Goal: Transaction & Acquisition: Purchase product/service

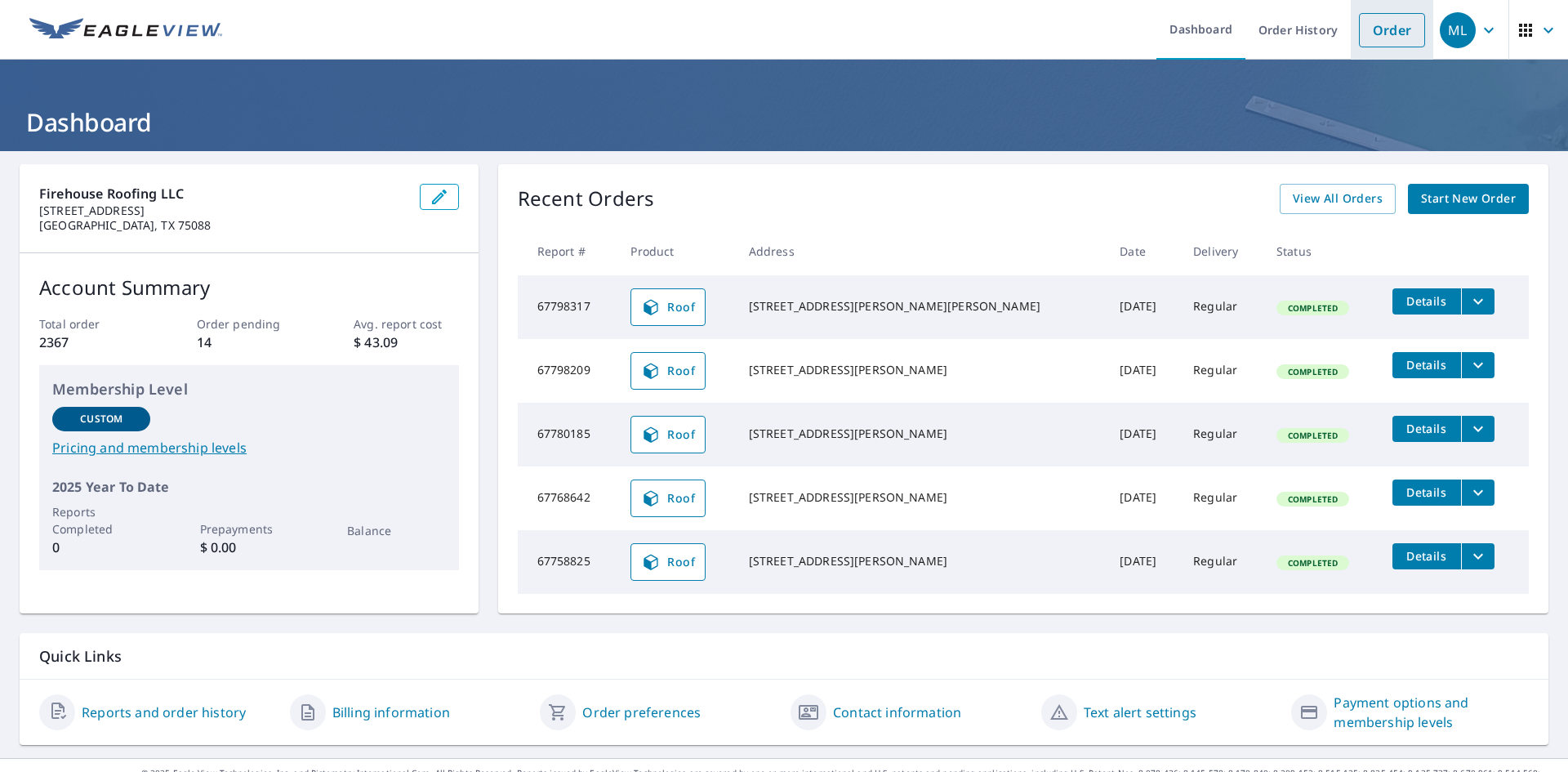
click at [1383, 38] on link "Order" at bounding box center [1391, 30] width 66 height 34
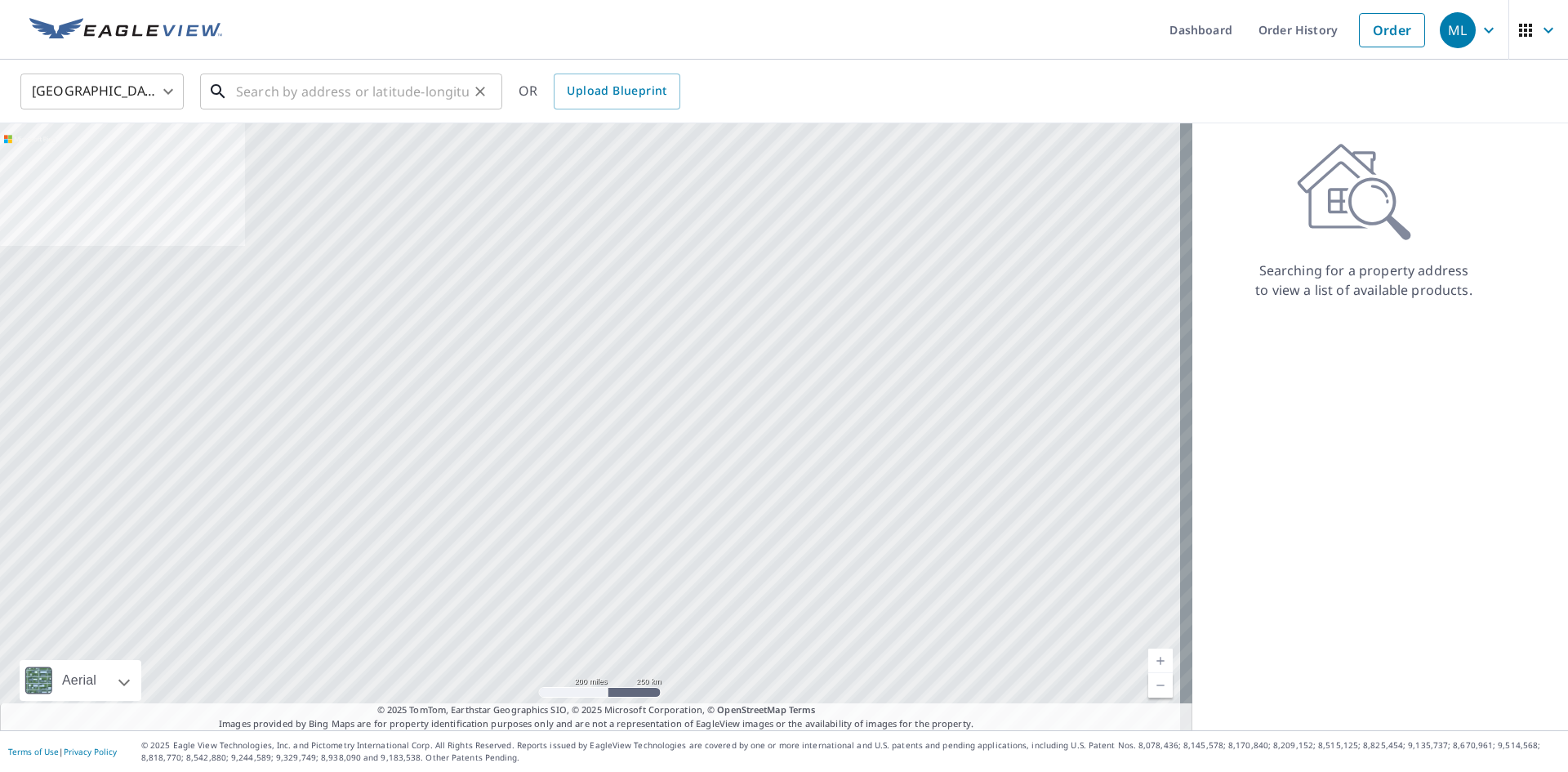
click at [265, 91] on input "text" at bounding box center [352, 92] width 233 height 46
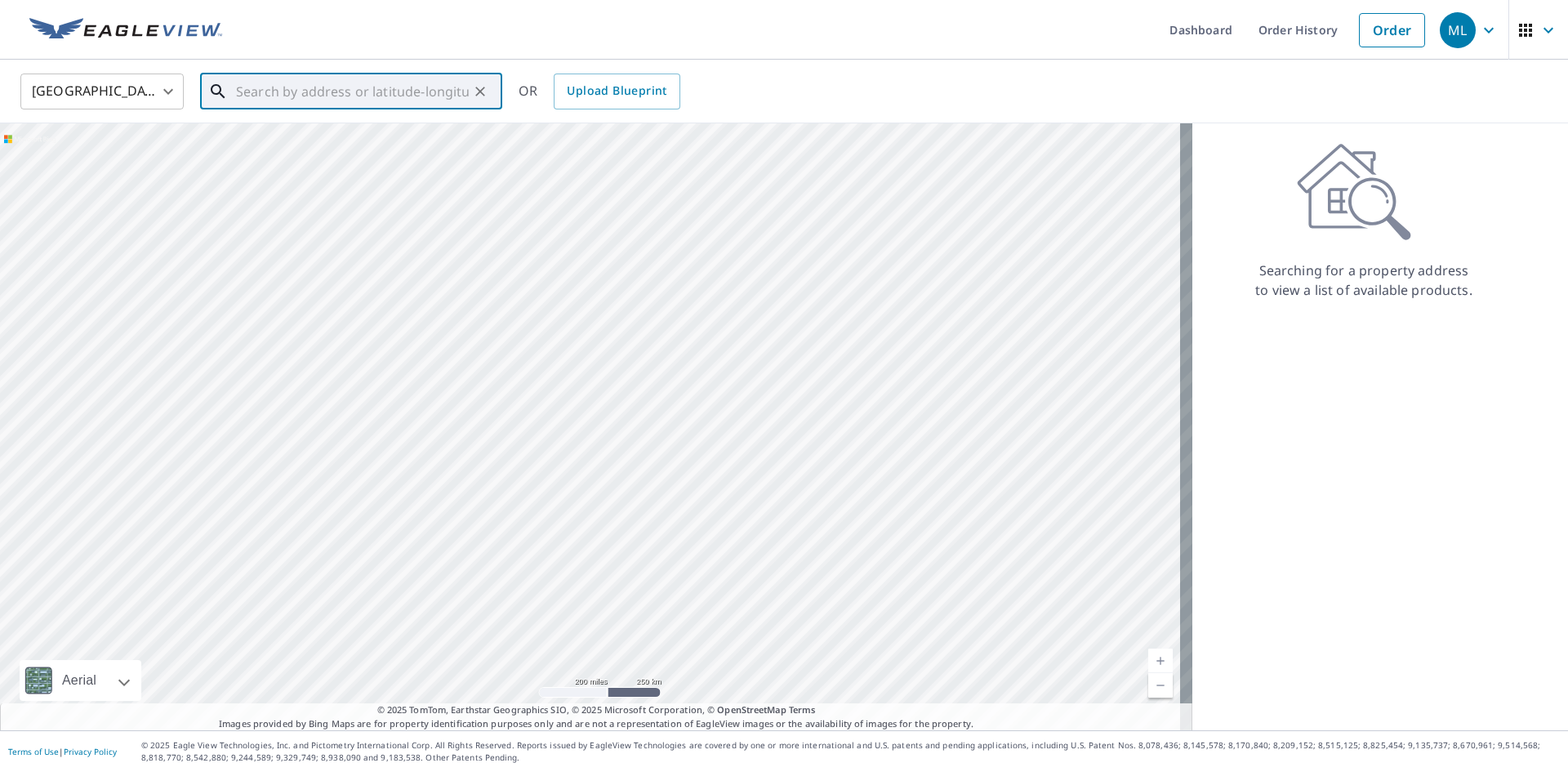
paste input "[STREET_ADDRESS]"
click at [291, 145] on span "[STREET_ADDRESS]" at bounding box center [361, 139] width 257 height 20
type input "[STREET_ADDRESS]"
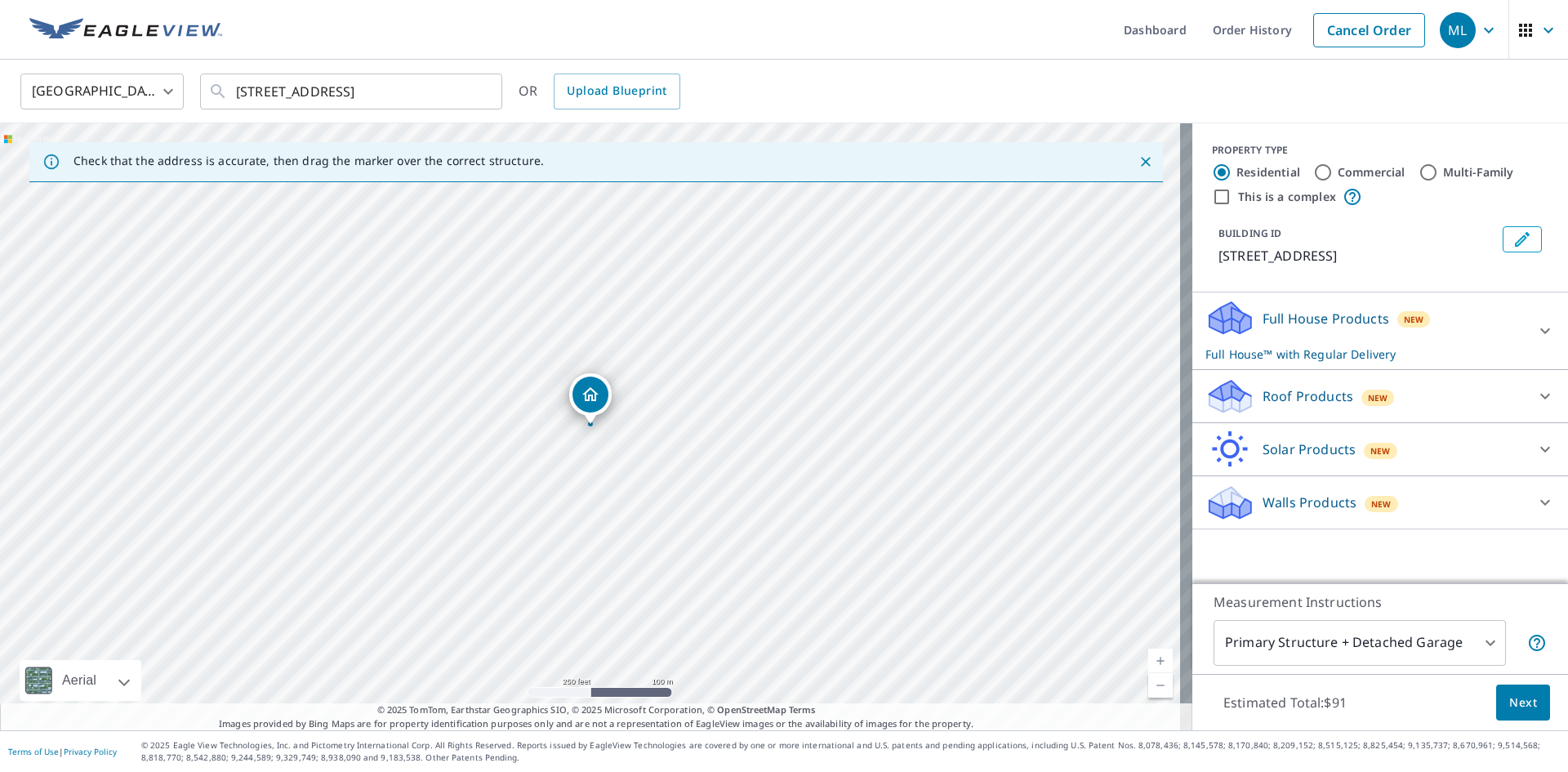
click at [1540, 397] on icon at bounding box center [1545, 397] width 10 height 6
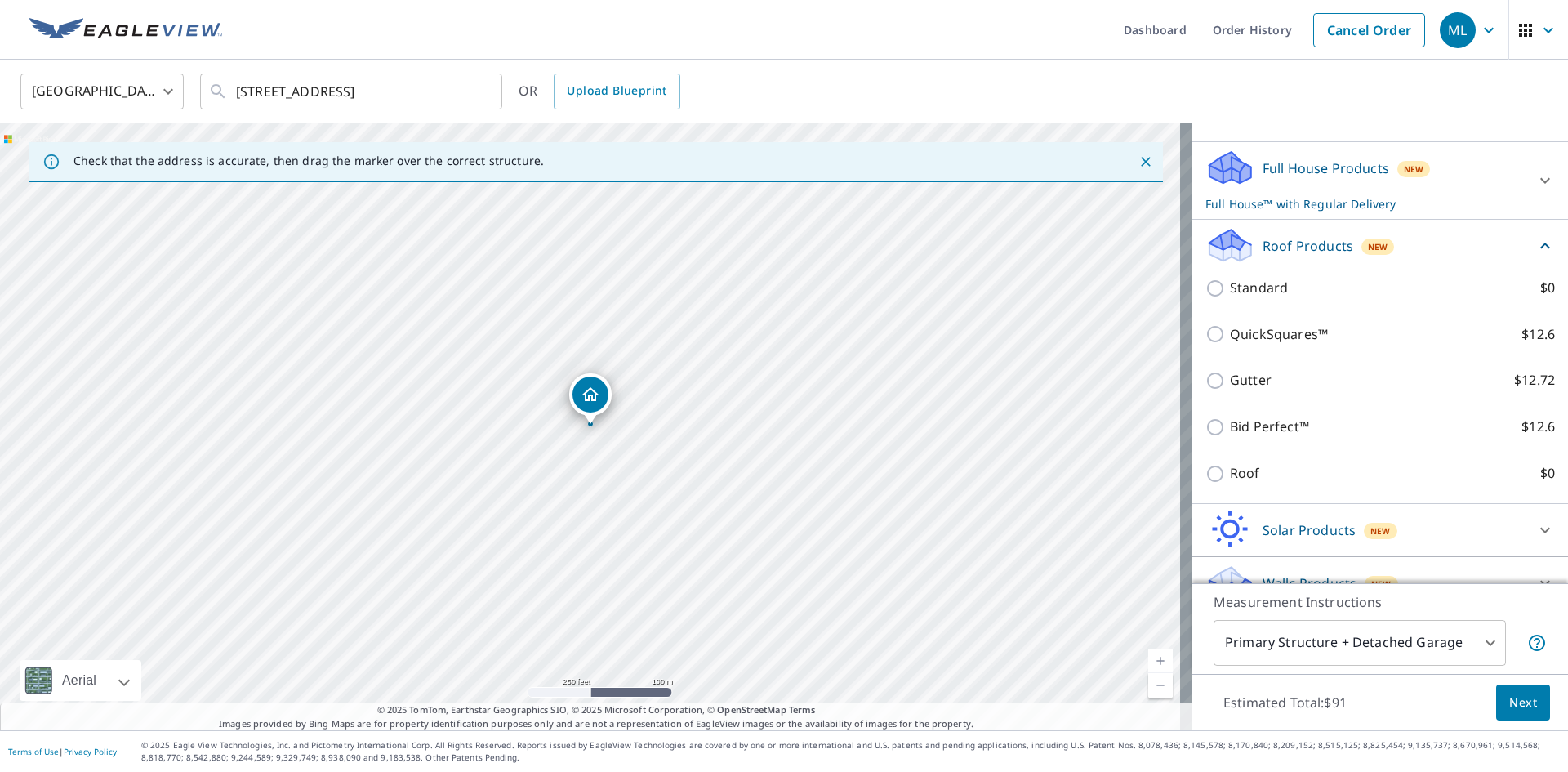
scroll to position [96, 0]
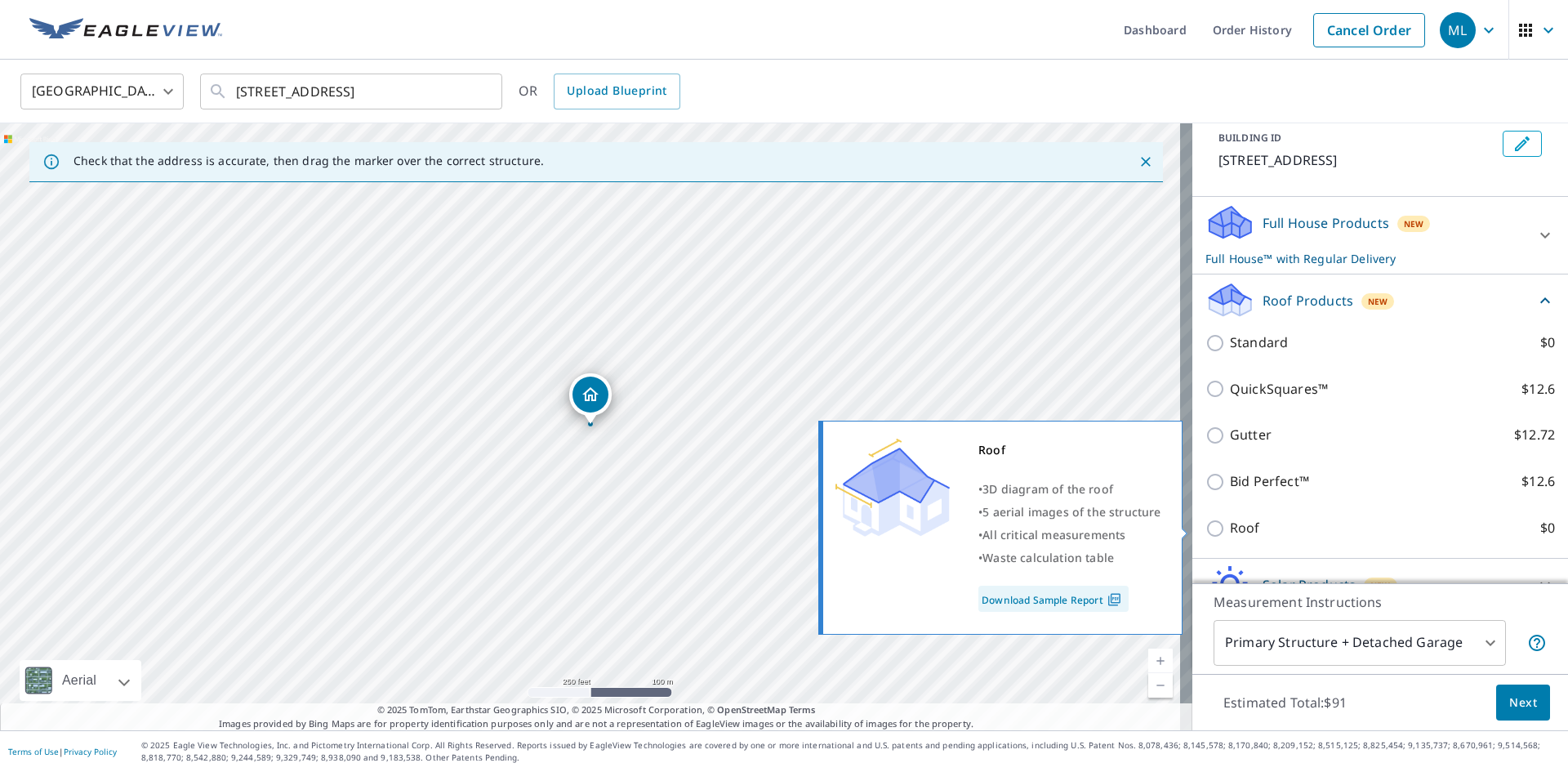
click at [1205, 528] on input "Roof $0" at bounding box center [1217, 529] width 25 height 20
checkbox input "true"
type input "3"
checkbox input "false"
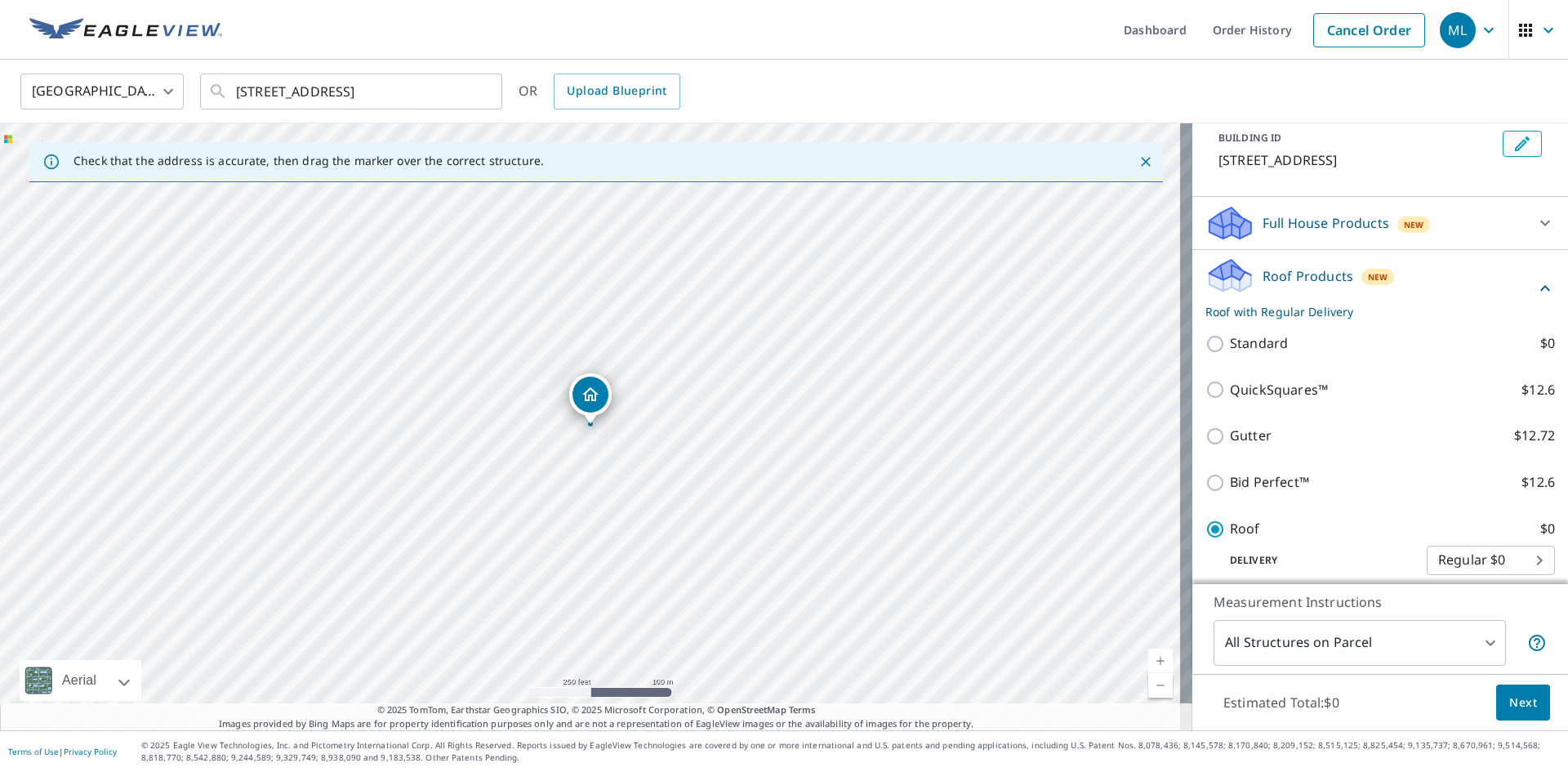
click at [1519, 708] on span "Next" at bounding box center [1523, 703] width 28 height 20
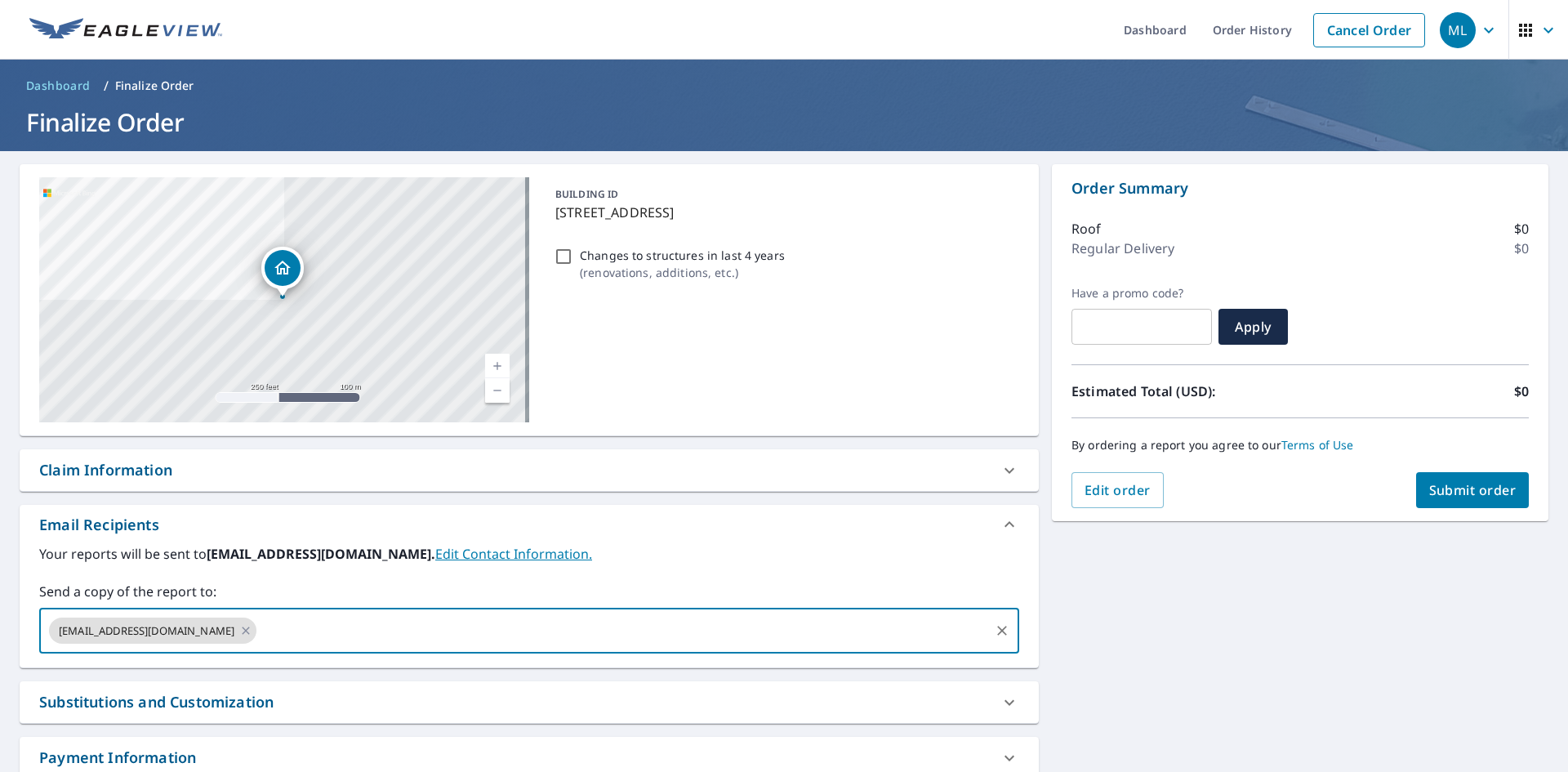
click at [259, 636] on input "text" at bounding box center [623, 630] width 729 height 31
type input "[EMAIL_ADDRESS][PERSON_NAME][DOMAIN_NAME]"
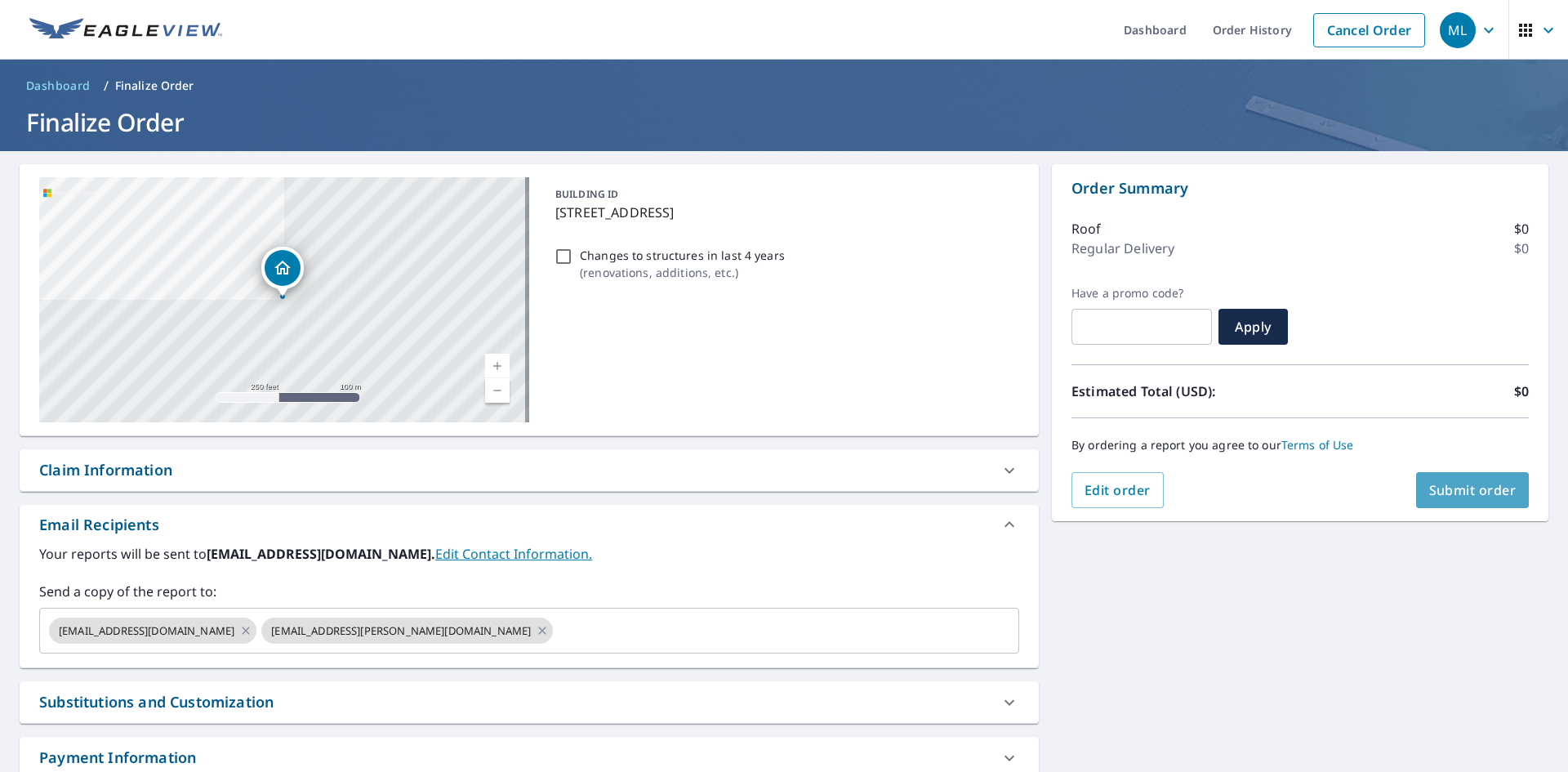
click at [1473, 492] on span "Submit order" at bounding box center [1472, 490] width 87 height 18
checkbox input "true"
